Goal: Task Accomplishment & Management: Use online tool/utility

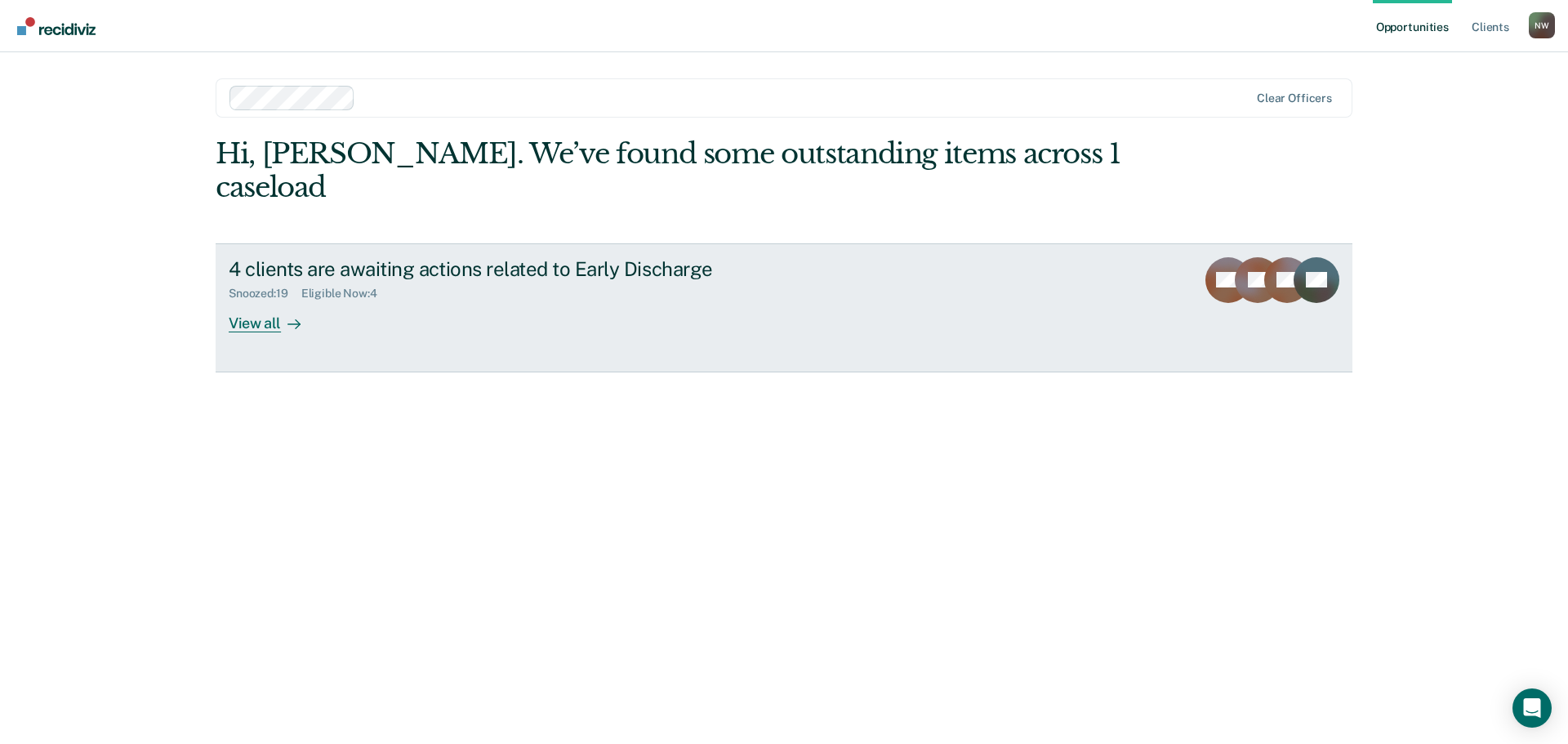
click at [287, 314] on div at bounding box center [290, 323] width 20 height 19
